Goal: Transaction & Acquisition: Purchase product/service

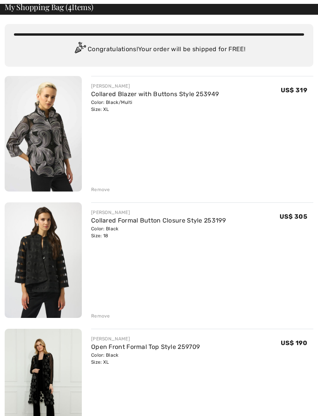
scroll to position [39, 0]
click at [102, 319] on div "Remove" at bounding box center [100, 315] width 19 height 7
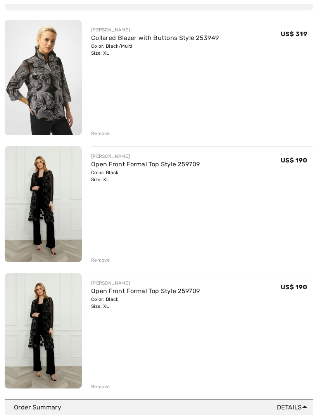
scroll to position [95, 0]
click at [103, 387] on div "Remove" at bounding box center [100, 386] width 19 height 7
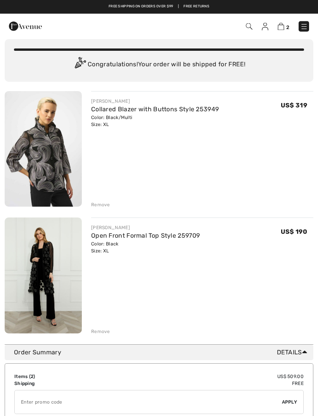
scroll to position [21, 0]
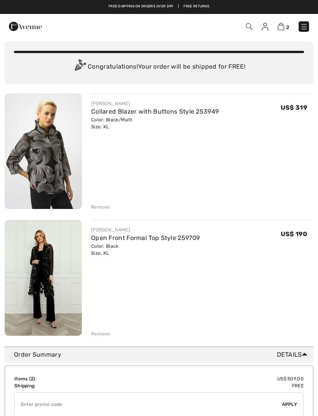
click at [59, 171] on img at bounding box center [43, 150] width 77 height 115
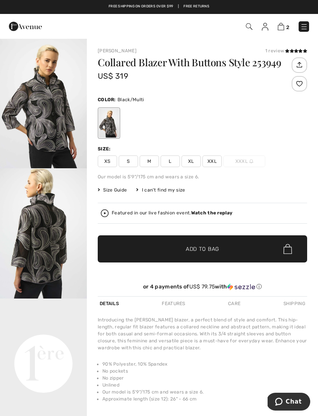
click at [58, 332] on video "Your browser does not support the video tag." at bounding box center [43, 319] width 87 height 43
click at [62, 342] on video "Your browser does not support the video tag." at bounding box center [43, 319] width 87 height 43
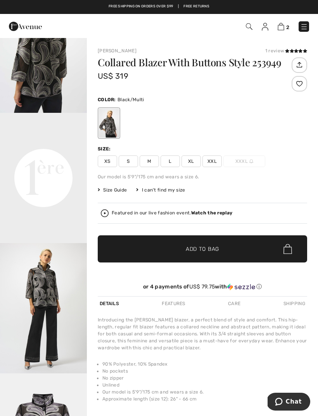
scroll to position [190, 0]
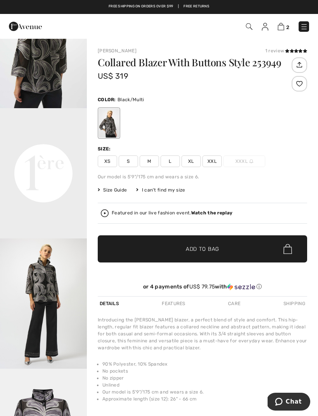
click at [55, 315] on img "3 / 4" at bounding box center [43, 303] width 87 height 130
click at [60, 151] on video "Your browser does not support the video tag." at bounding box center [43, 129] width 87 height 43
click at [283, 28] on img at bounding box center [280, 26] width 7 height 7
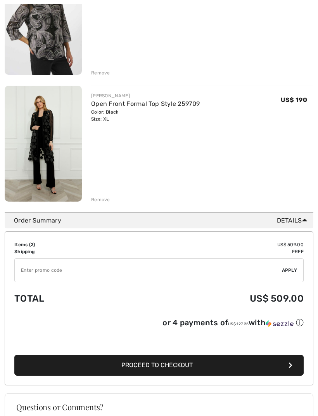
scroll to position [156, 0]
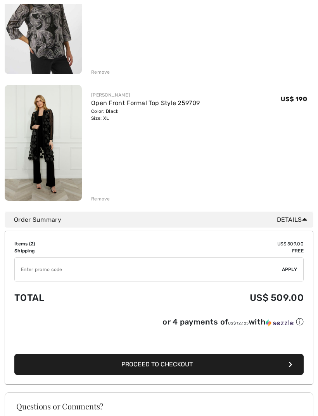
click at [174, 369] on button "Proceed to Checkout" at bounding box center [158, 364] width 289 height 21
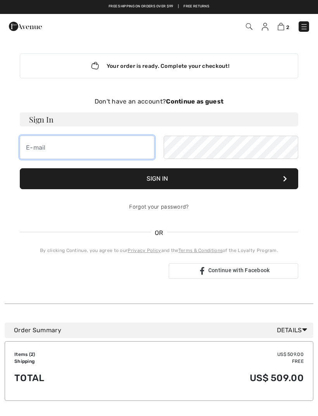
click at [79, 146] on input "email" at bounding box center [87, 147] width 134 height 23
type input "c"
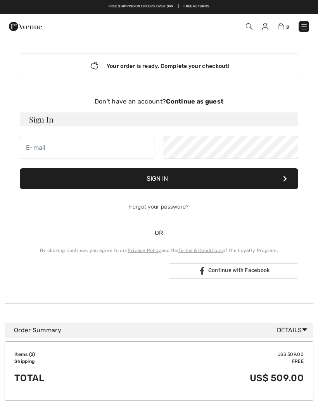
click at [215, 71] on div "Your order is ready. Complete your checkout!" at bounding box center [159, 65] width 278 height 25
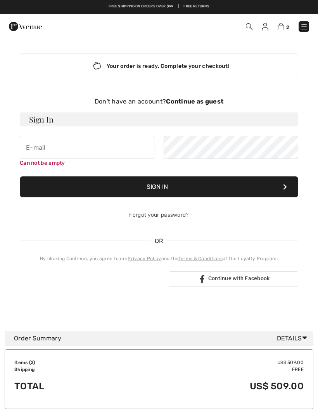
click at [214, 105] on div "Don't have an account? Continue as guest" at bounding box center [159, 101] width 278 height 9
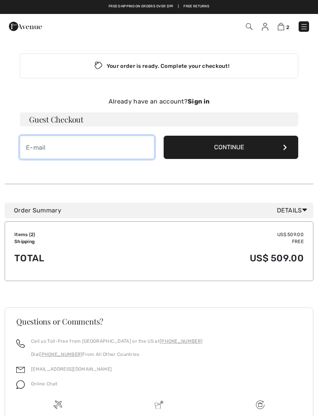
click at [95, 150] on input "email" at bounding box center [87, 147] width 134 height 23
type input "conniewhitton@msn.com"
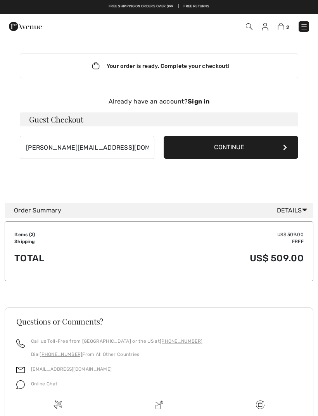
click at [231, 151] on button "Continue" at bounding box center [231, 147] width 134 height 23
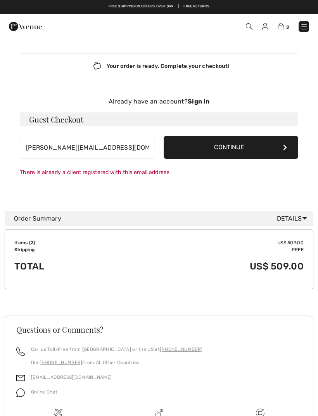
click at [200, 104] on strong "Sign in" at bounding box center [199, 101] width 22 height 7
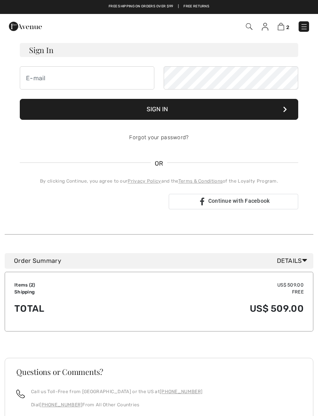
scroll to position [71, 0]
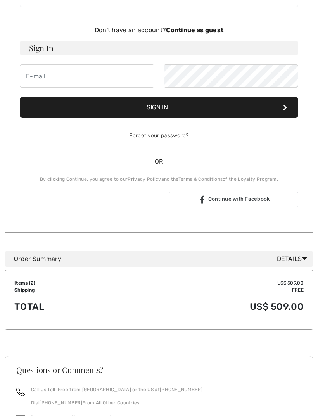
click at [127, 202] on div "Sign in with Google. Opens in new tab" at bounding box center [91, 199] width 143 height 17
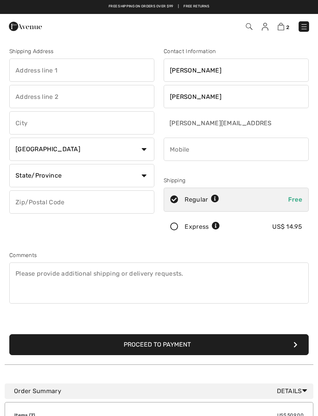
click at [73, 68] on input "text" at bounding box center [81, 70] width 145 height 23
type input "[STREET_ADDRESS]"
type input "Manlius"
select select "0"
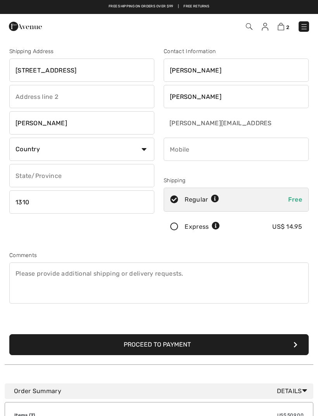
type input "13104"
click at [141, 153] on select "Country Canada United States Afghanistan Aland Islands Albania Algeria American…" at bounding box center [81, 149] width 145 height 23
select select "US"
click at [182, 150] on input "phone" at bounding box center [236, 149] width 145 height 23
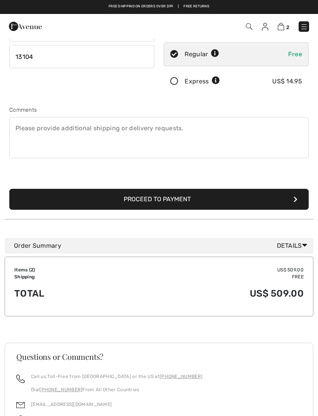
scroll to position [131, 0]
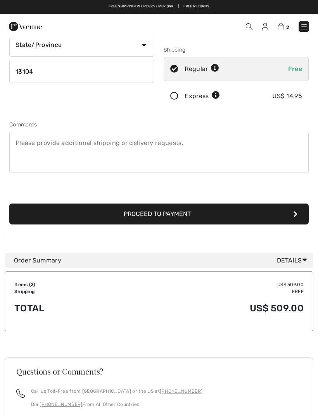
type input "3158828497"
click at [171, 212] on button "Proceed to Payment" at bounding box center [158, 213] width 299 height 21
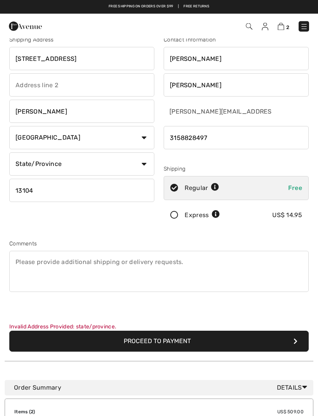
scroll to position [10, 0]
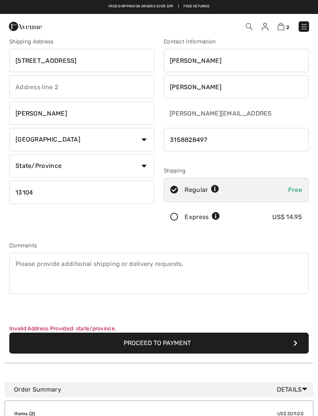
click at [143, 168] on select "State/Province Alabama Alaska American Samoa Arizona Arkansas California Colora…" at bounding box center [81, 165] width 145 height 23
select select "NY"
click at [177, 215] on icon at bounding box center [174, 217] width 21 height 8
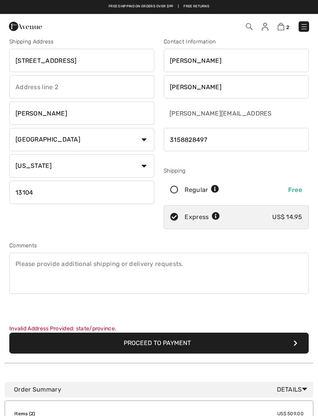
click at [179, 189] on icon at bounding box center [174, 190] width 21 height 8
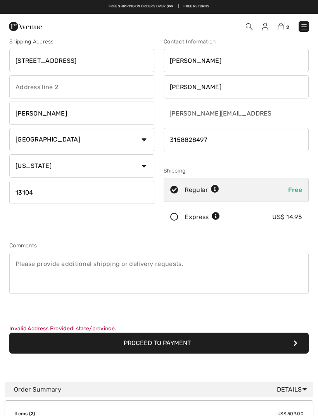
click at [217, 188] on icon at bounding box center [215, 189] width 8 height 8
click at [220, 192] on input "radio" at bounding box center [221, 189] width 5 height 23
click at [298, 191] on span "Free" at bounding box center [295, 189] width 14 height 7
radio input "true"
click at [172, 341] on button "Proceed to Payment" at bounding box center [158, 342] width 299 height 21
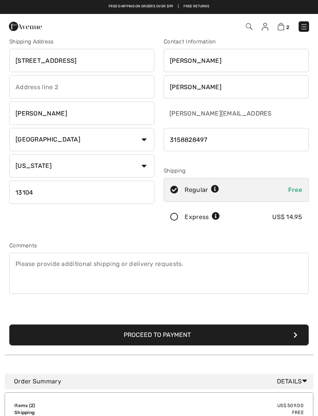
click at [177, 336] on button "Proceed to Payment" at bounding box center [158, 334] width 299 height 21
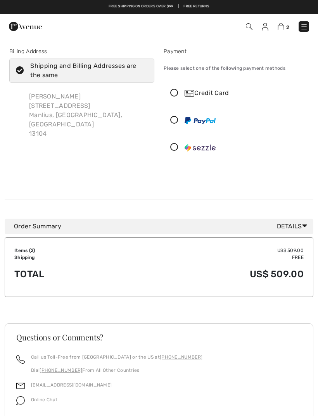
click at [172, 94] on icon at bounding box center [174, 93] width 21 height 8
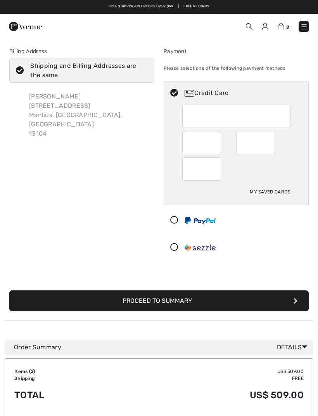
click at [217, 144] on div at bounding box center [201, 142] width 39 height 23
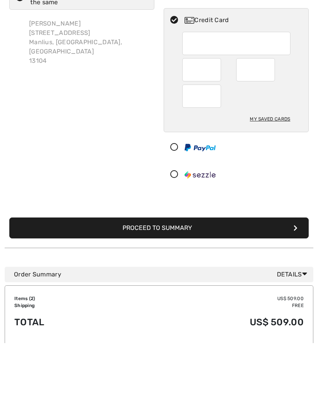
click at [195, 290] on button "Proceed to Summary" at bounding box center [158, 300] width 299 height 21
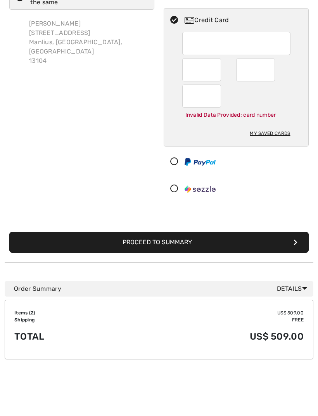
scroll to position [25, 0]
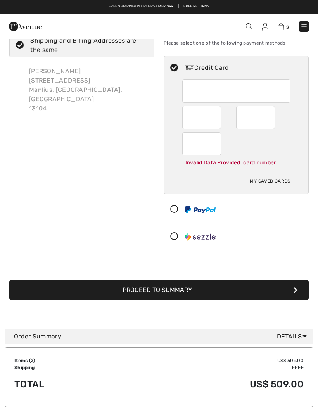
click at [187, 290] on button "Proceed to Summary" at bounding box center [158, 289] width 299 height 21
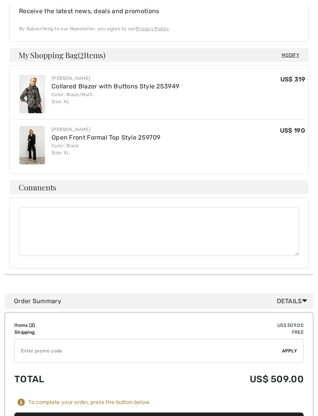
scroll to position [294, 0]
click at [175, 412] on button "Place Your Order" at bounding box center [158, 422] width 289 height 21
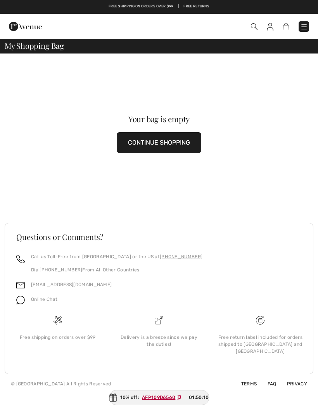
click at [172, 139] on button "CONTINUE SHOPPING" at bounding box center [159, 142] width 84 height 21
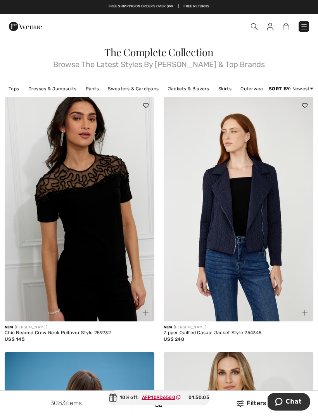
click at [253, 27] on img at bounding box center [254, 26] width 7 height 7
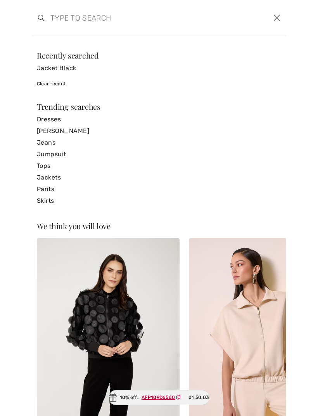
click at [77, 72] on link "Jacket Black" at bounding box center [159, 68] width 244 height 12
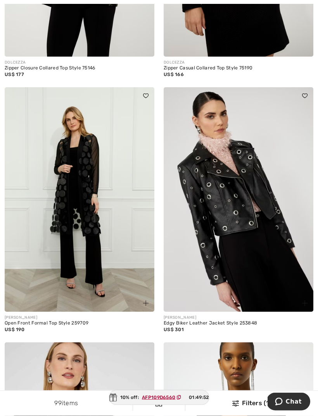
scroll to position [2146, 0]
click at [136, 238] on img at bounding box center [80, 199] width 150 height 224
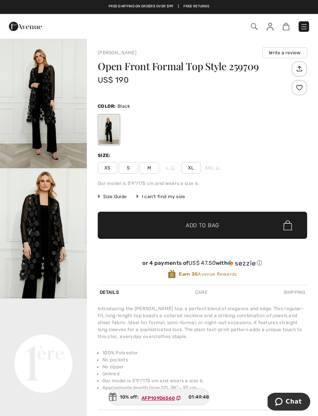
click at [56, 131] on img "1 / 4" at bounding box center [43, 103] width 87 height 130
